Goal: Transaction & Acquisition: Purchase product/service

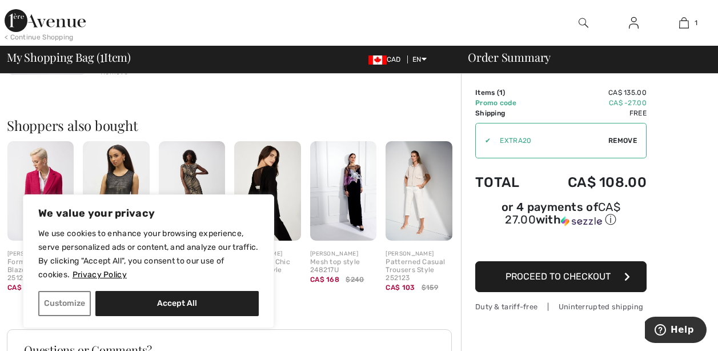
scroll to position [229, 0]
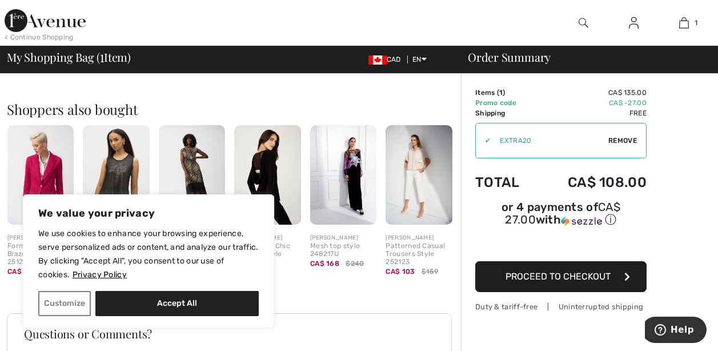
click at [579, 271] on span "Proceed to Checkout" at bounding box center [558, 276] width 105 height 11
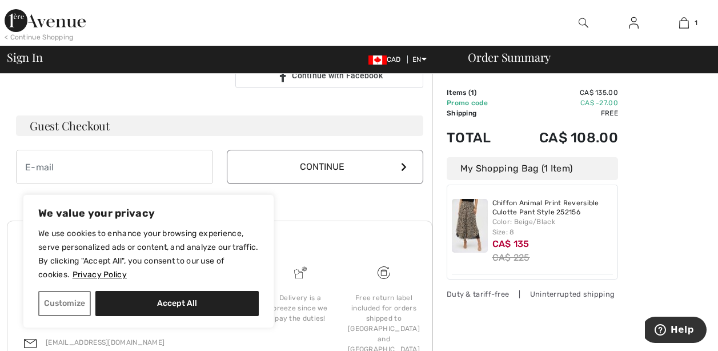
scroll to position [387, 0]
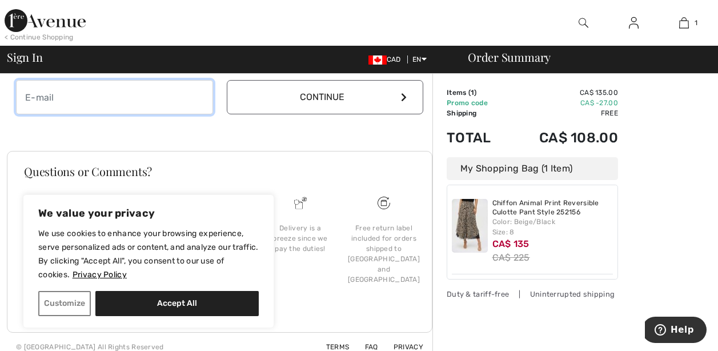
click at [174, 103] on input "email" at bounding box center [114, 97] width 197 height 34
type input "[EMAIL_ADDRESS][DOMAIN_NAME]"
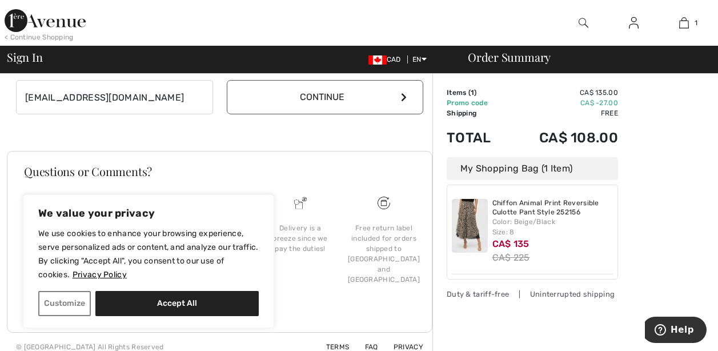
click at [295, 97] on button "Continue" at bounding box center [325, 97] width 197 height 34
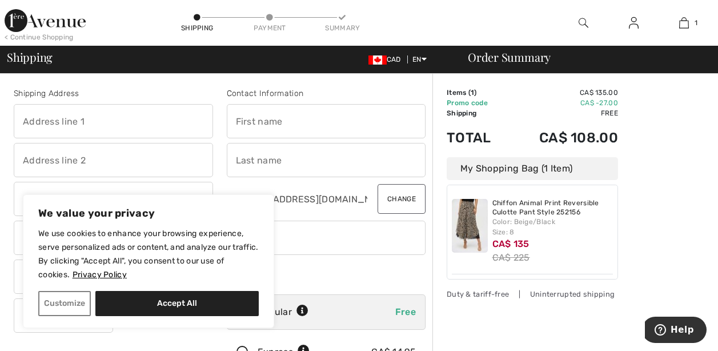
click at [171, 131] on input "text" at bounding box center [113, 121] width 199 height 34
type input "n"
type input "Nesters Market"
click at [73, 160] on input "text" at bounding box center [113, 160] width 199 height 34
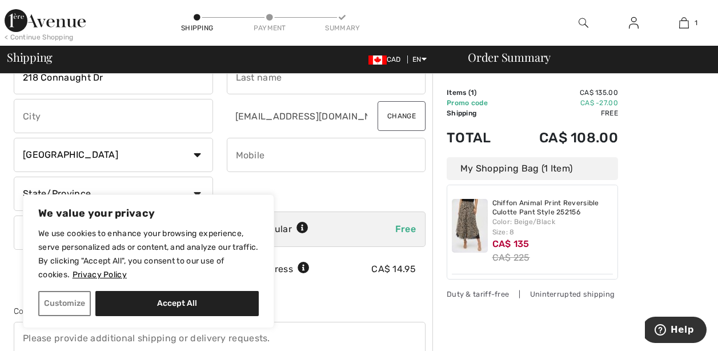
scroll to position [57, 0]
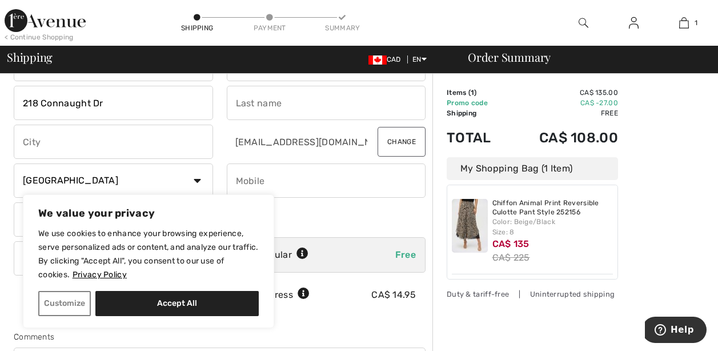
type input "218 Connaught Dr"
click at [98, 134] on input "text" at bounding box center [113, 142] width 199 height 34
type input "Jasper"
select select "AB"
type input "T0E1E0"
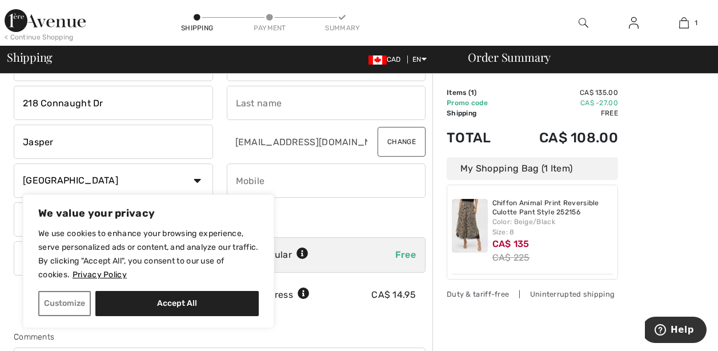
type input "Loida"
type input "Guadalupe"
type input "7808528150"
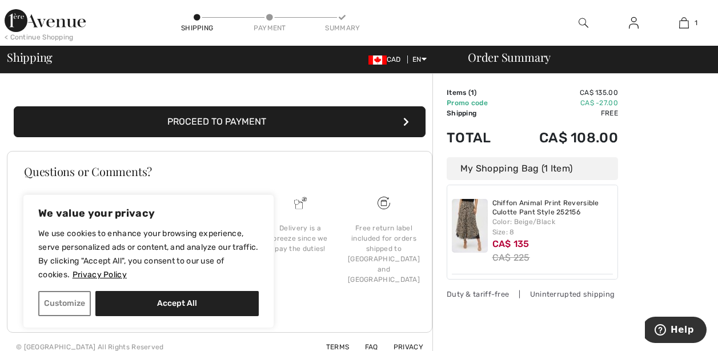
scroll to position [347, 0]
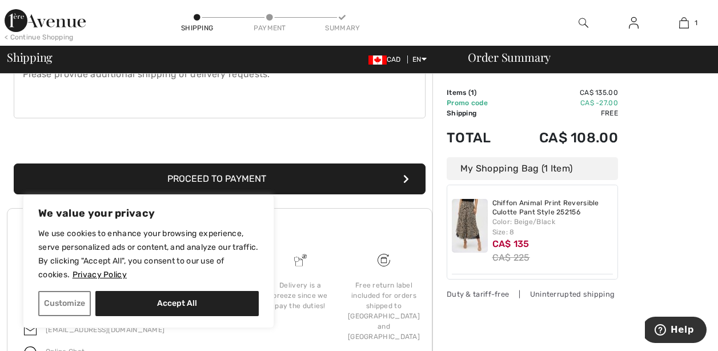
click at [267, 174] on button "Proceed to Payment" at bounding box center [220, 178] width 412 height 31
click at [224, 179] on button "Proceed to Payment" at bounding box center [220, 178] width 412 height 31
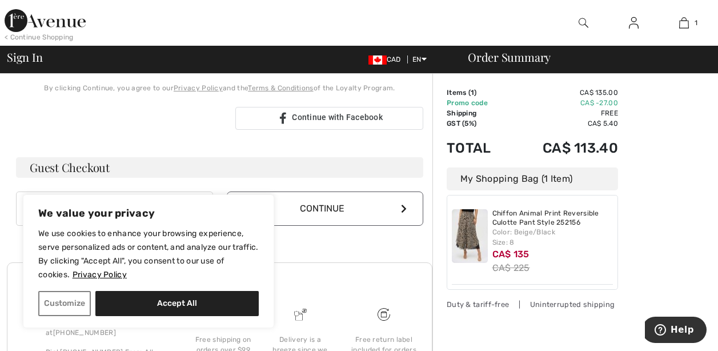
scroll to position [273, 0]
